Goal: Task Accomplishment & Management: Use online tool/utility

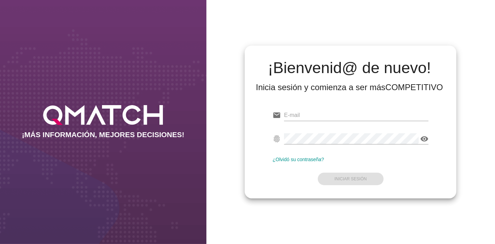
type input "[EMAIL_ADDRESS][PERSON_NAME][DOMAIN_NAME]"
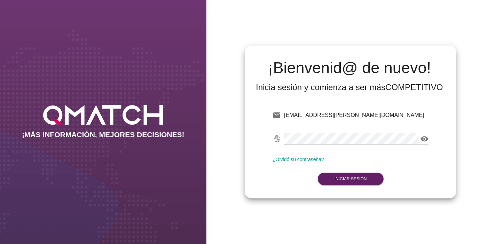
click at [398, 163] on form "email [EMAIL_ADDRESS][PERSON_NAME][DOMAIN_NAME] Correo no válido fingerprint vi…" at bounding box center [350, 146] width 156 height 82
click at [326, 180] on button "Iniciar Sesión" at bounding box center [351, 179] width 66 height 13
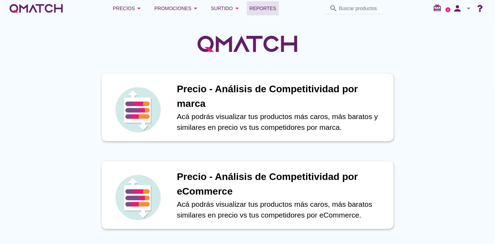
click at [249, 5] on link "Reportes" at bounding box center [263, 8] width 32 height 14
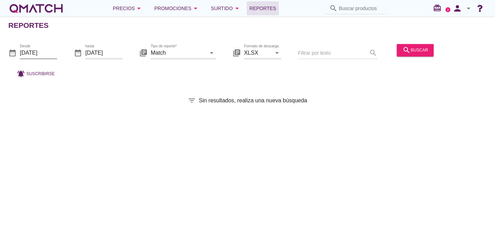
click at [41, 53] on input "[DATE]" at bounding box center [38, 52] width 37 height 11
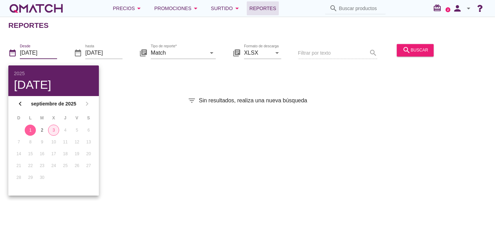
click at [55, 132] on div "3" at bounding box center [53, 130] width 10 height 6
type input "[DATE]"
click at [349, 118] on div "Reportes date_range Desde [DATE] date_range hasta [DATE] library_books Tipo de …" at bounding box center [247, 130] width 495 height 227
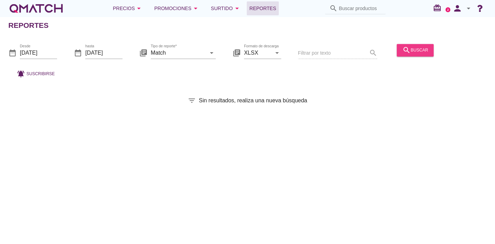
click at [418, 50] on div "search buscar" at bounding box center [415, 50] width 26 height 8
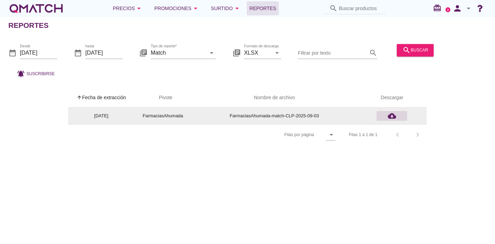
click at [382, 114] on div "cloud_download" at bounding box center [391, 116] width 25 height 8
